Goal: Information Seeking & Learning: Learn about a topic

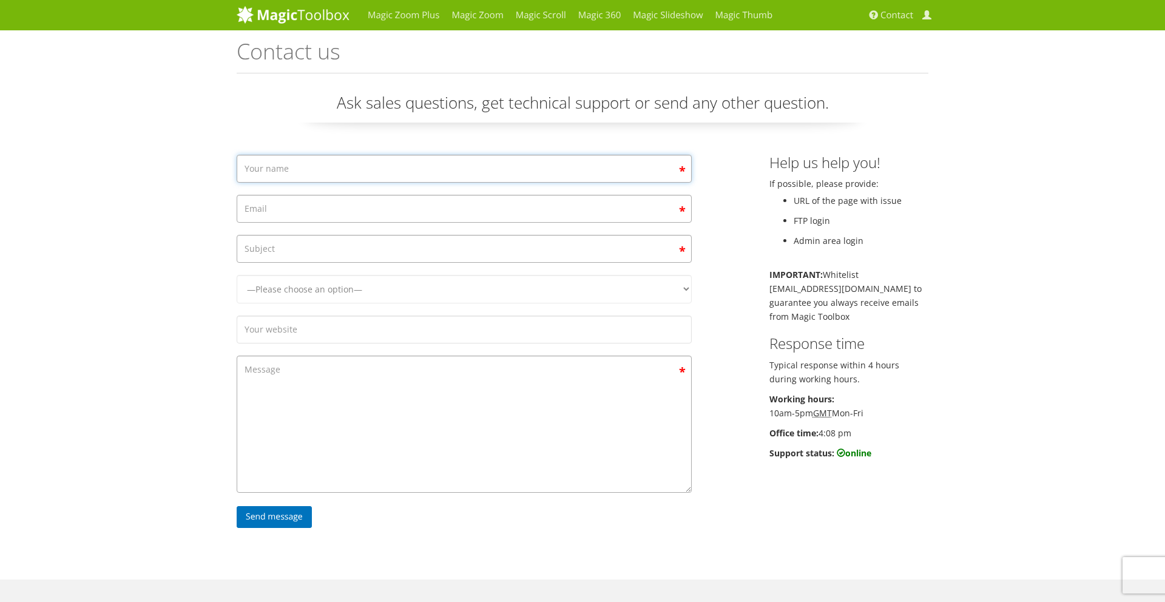
click at [625, 169] on input "Contact form" at bounding box center [464, 169] width 455 height 28
click at [524, 290] on select "—Please choose an option— Magic Zoom Magic Zoom Plus Magic Thumb Magic Slidesho…" at bounding box center [464, 289] width 455 height 29
click at [257, 324] on input "Contact form" at bounding box center [464, 330] width 455 height 28
click at [199, 346] on div "Magic Zoom Plus Magic Zoom Magic Scroll Magic 360 Magic Slideshow Magic Thumb C…" at bounding box center [582, 404] width 1165 height 809
click at [300, 399] on textarea "Contact form" at bounding box center [464, 424] width 455 height 137
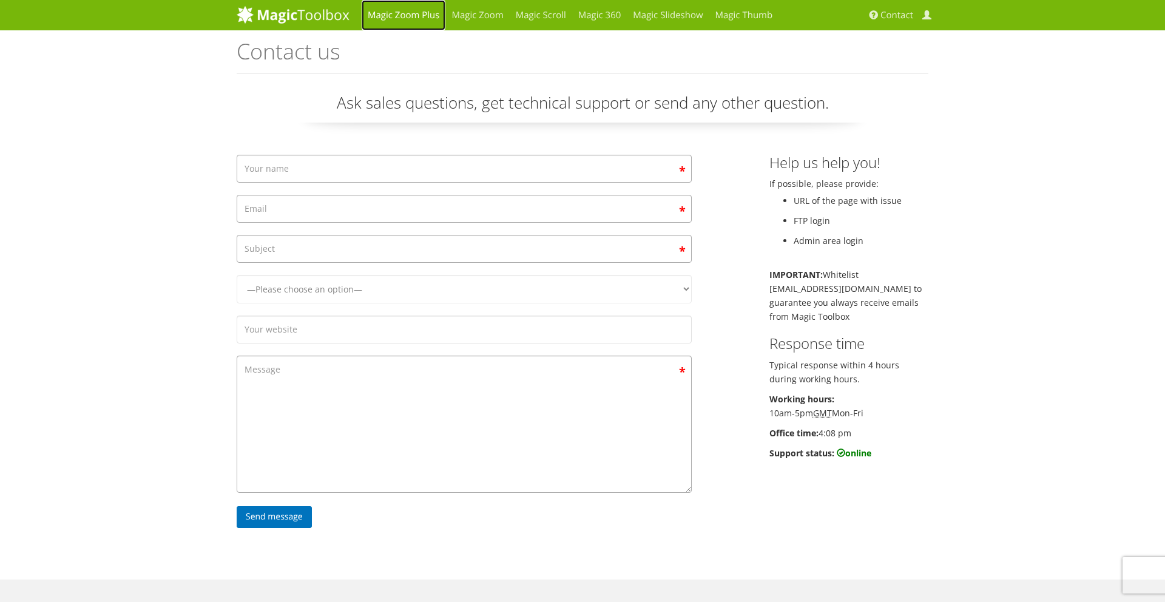
click at [412, 17] on link "Magic Zoom Plus" at bounding box center [404, 15] width 84 height 30
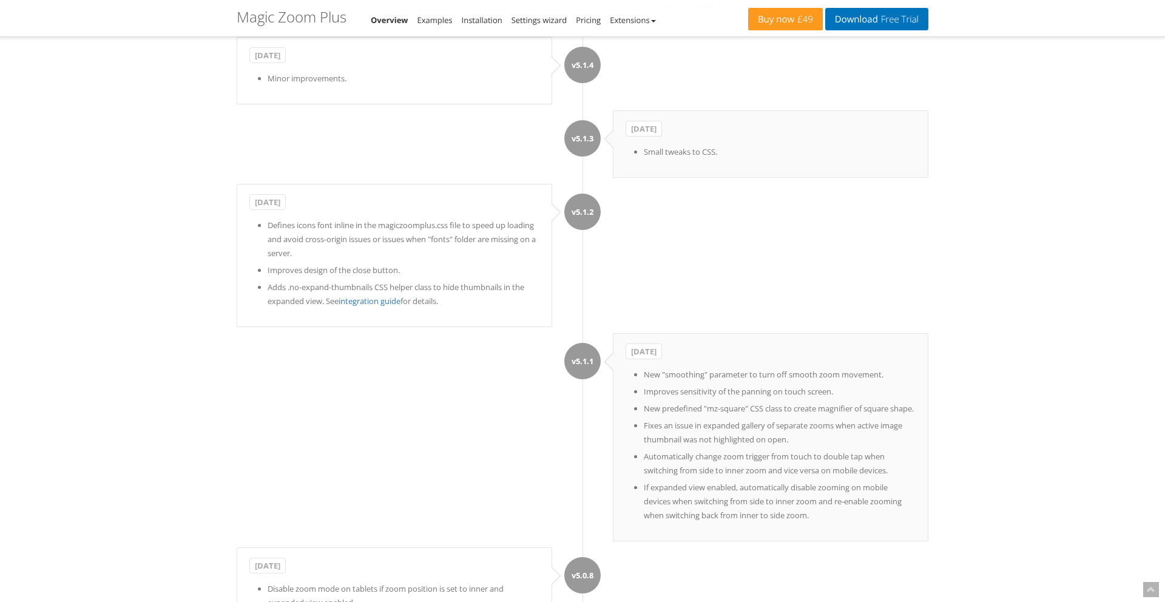
scroll to position [11939, 0]
